Goal: Task Accomplishment & Management: Manage account settings

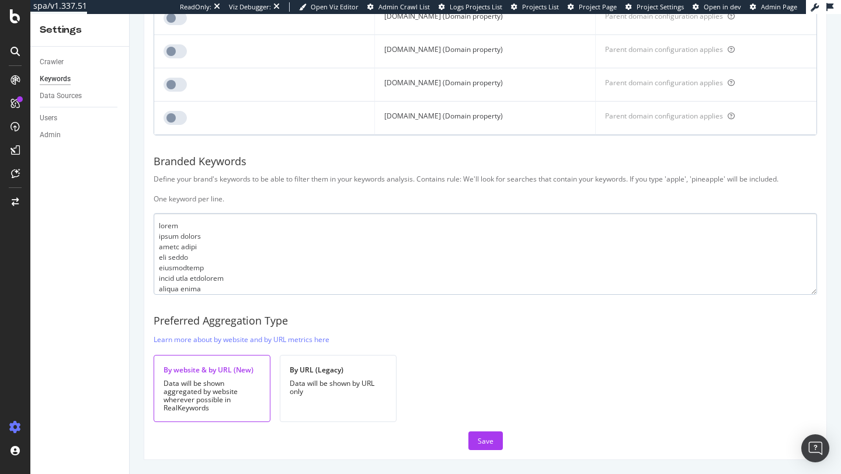
scroll to position [1201, 0]
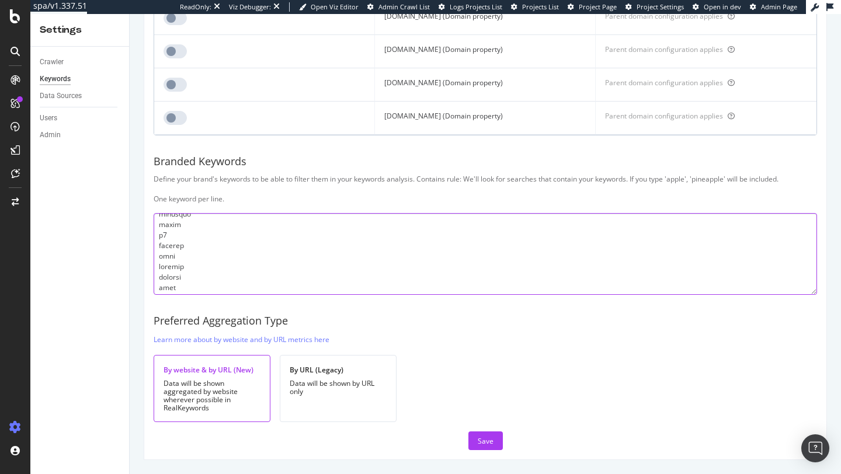
drag, startPoint x: 167, startPoint y: 233, endPoint x: 153, endPoint y: 233, distance: 14.0
click at [154, 233] on textarea at bounding box center [485, 254] width 663 height 82
